Goal: Communication & Community: Answer question/provide support

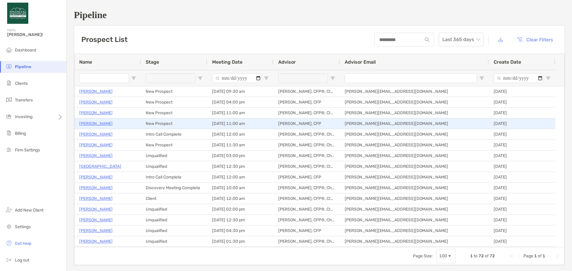
click at [95, 124] on p "Eric Clauss" at bounding box center [95, 123] width 33 height 7
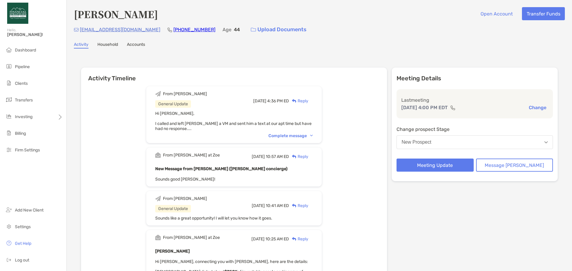
click at [461, 149] on button "New Prospect" at bounding box center [474, 142] width 156 height 14
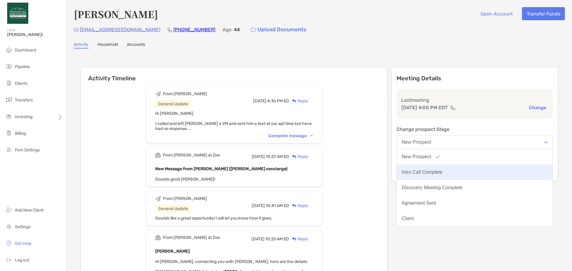
click at [460, 175] on button "Intro Call Complete" at bounding box center [475, 172] width 156 height 15
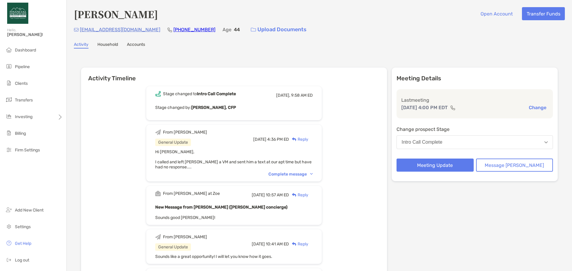
click at [296, 104] on div "Stage changed to Intro Call Complete Today, 9:58 AM ED Stage changed by: Brando…" at bounding box center [233, 103] width 175 height 34
click at [518, 145] on button "Intro Call Complete" at bounding box center [474, 142] width 156 height 14
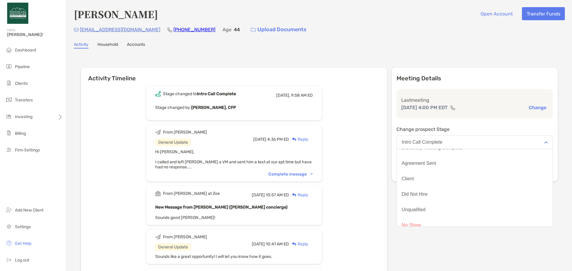
scroll to position [46, 0]
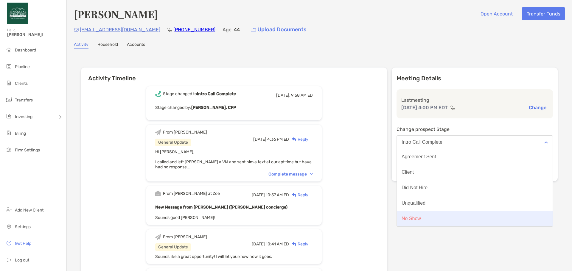
click at [476, 221] on button "No Show" at bounding box center [475, 218] width 156 height 15
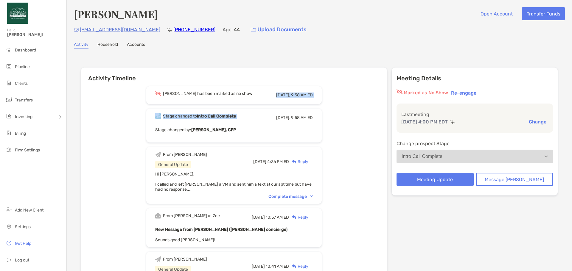
drag, startPoint x: 273, startPoint y: 98, endPoint x: 274, endPoint y: 109, distance: 11.0
click at [274, 109] on div "James has been marked as no show Today, 9:58 AM ED Stage changed to Intro Call …" at bounding box center [234, 264] width 306 height 365
click at [270, 114] on div "Stage changed to Intro Call Complete Today, 9:58 AM ED" at bounding box center [234, 117] width 158 height 9
click at [308, 161] on div "Reply" at bounding box center [298, 162] width 19 height 6
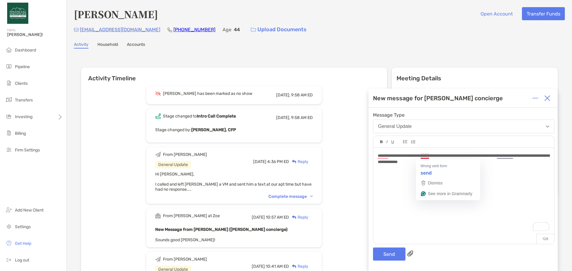
click at [428, 155] on span "**********" at bounding box center [464, 159] width 172 height 10
click at [384, 250] on button "Send" at bounding box center [389, 254] width 32 height 13
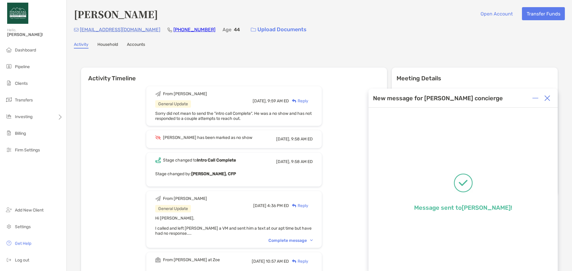
click at [545, 99] on img at bounding box center [547, 98] width 6 height 6
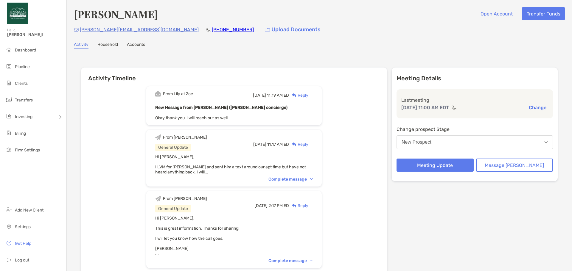
click at [475, 142] on button "New Prospect" at bounding box center [474, 142] width 156 height 14
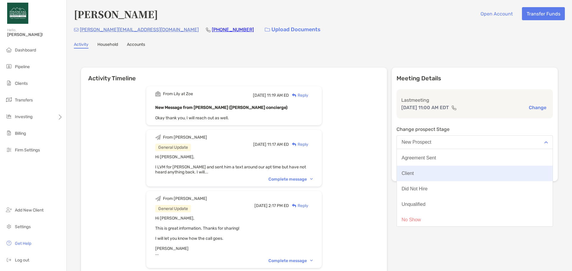
scroll to position [46, 0]
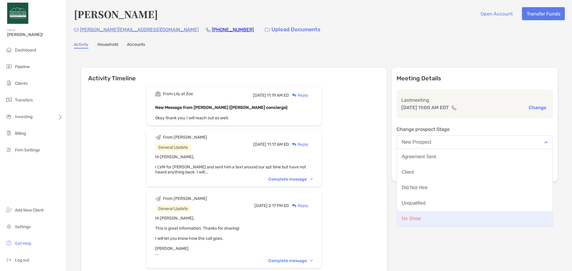
click at [453, 219] on button "No Show" at bounding box center [475, 218] width 156 height 15
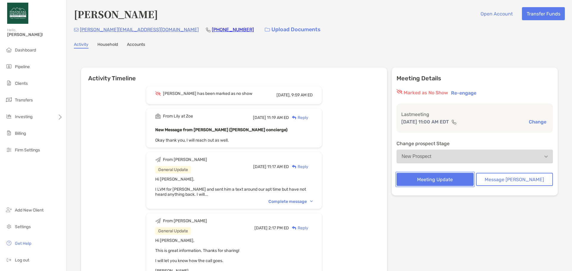
click at [443, 179] on button "Meeting Update" at bounding box center [434, 179] width 77 height 13
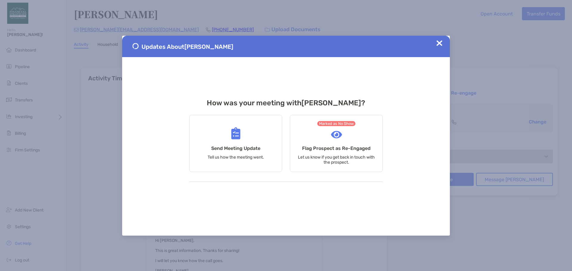
click at [439, 41] on img at bounding box center [439, 43] width 6 height 6
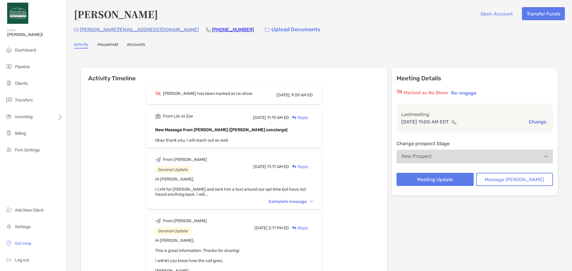
click at [308, 117] on div "Reply" at bounding box center [298, 118] width 19 height 6
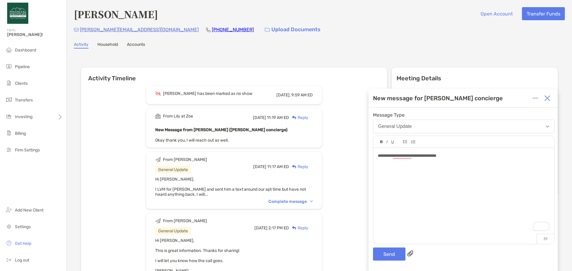
click at [458, 155] on div "**********" at bounding box center [464, 156] width 172 height 6
click at [509, 155] on span "**********" at bounding box center [444, 156] width 132 height 4
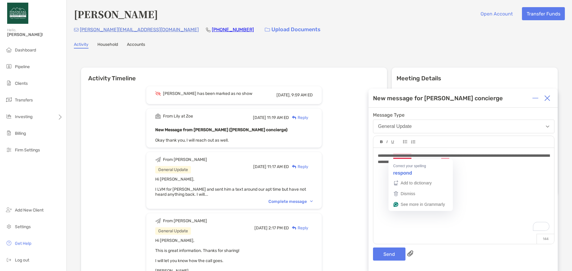
click at [411, 154] on span "**********" at bounding box center [464, 159] width 172 height 10
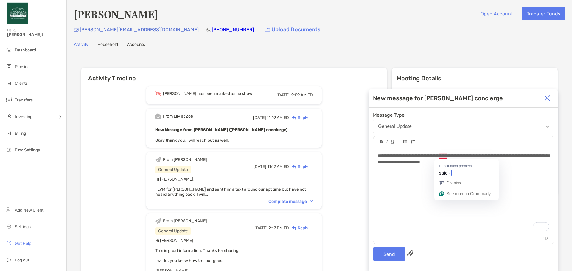
click at [447, 157] on span "**********" at bounding box center [464, 159] width 172 height 10
click at [389, 259] on button "Send" at bounding box center [389, 254] width 32 height 13
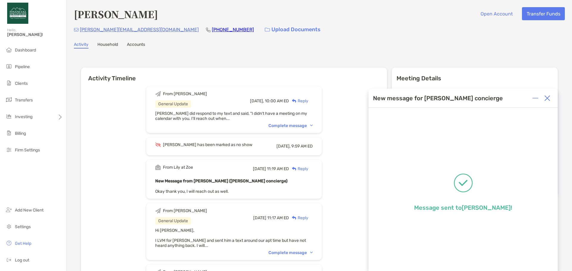
click at [547, 99] on img at bounding box center [547, 98] width 6 height 6
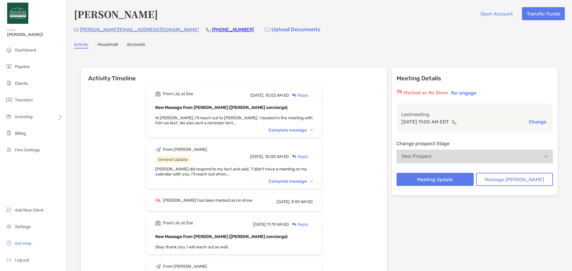
click at [308, 95] on div "Reply" at bounding box center [298, 95] width 19 height 6
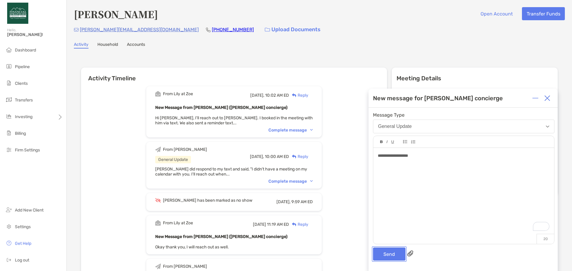
click at [383, 252] on button "Send" at bounding box center [389, 254] width 32 height 13
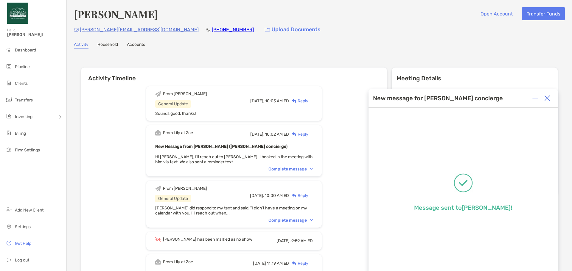
click at [550, 98] on img at bounding box center [547, 98] width 6 height 6
